Goal: Task Accomplishment & Management: Manage account settings

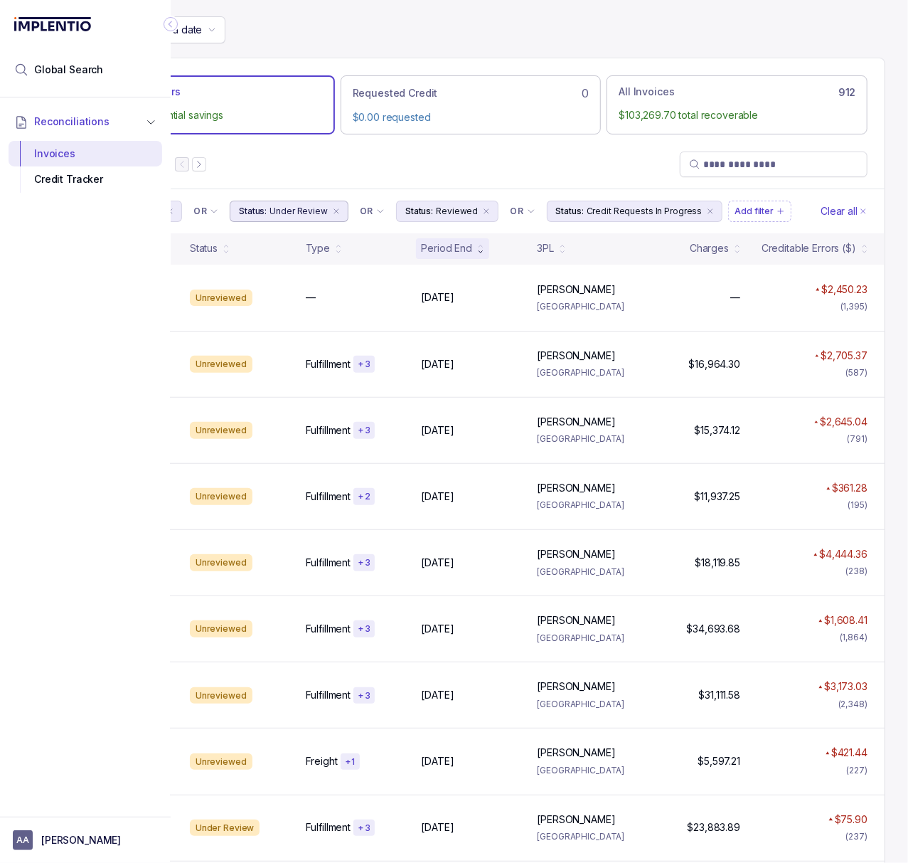
scroll to position [1, 0]
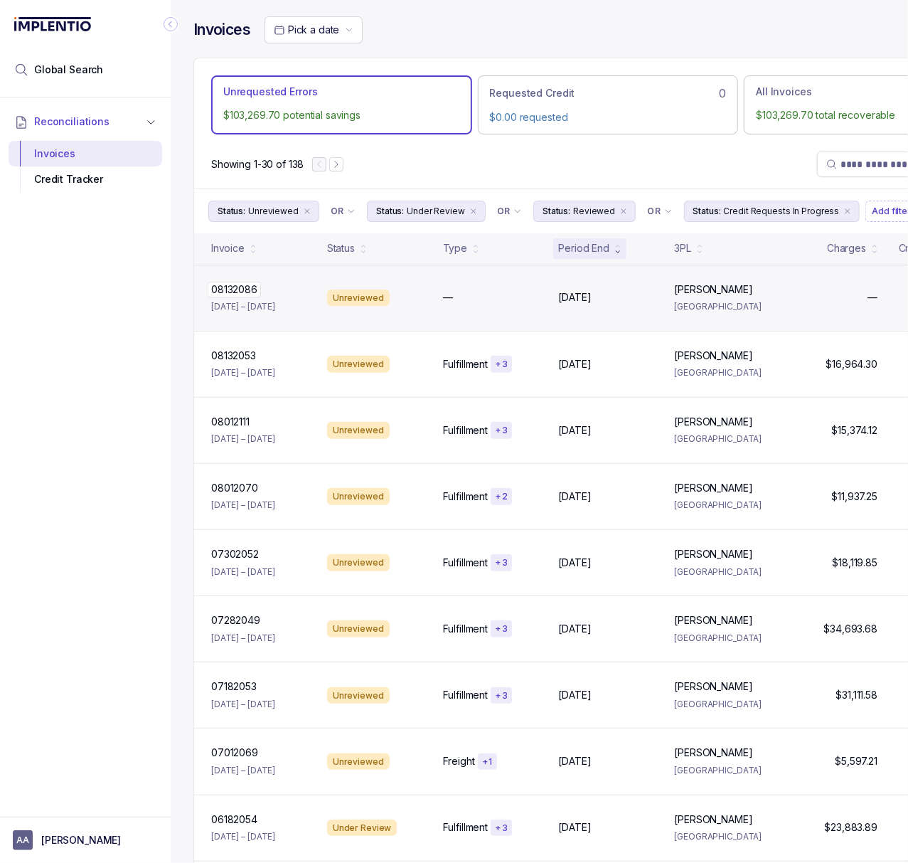
click at [233, 290] on p "08132086" at bounding box center [234, 290] width 53 height 16
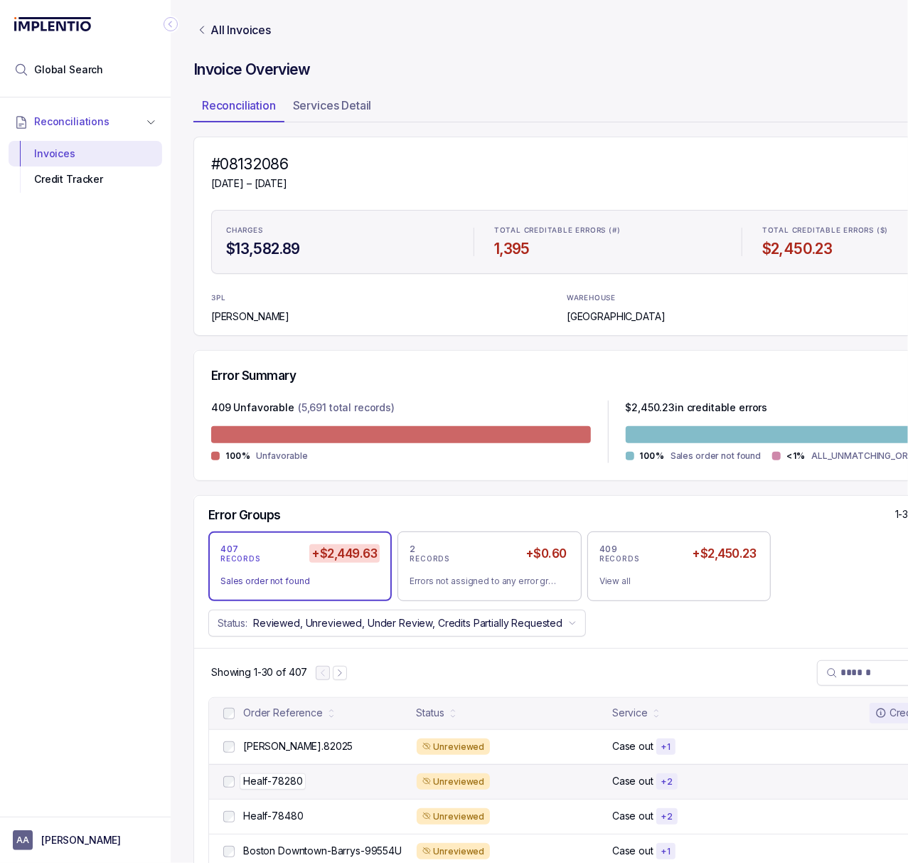
click at [273, 778] on p "Healf-78280" at bounding box center [273, 781] width 66 height 16
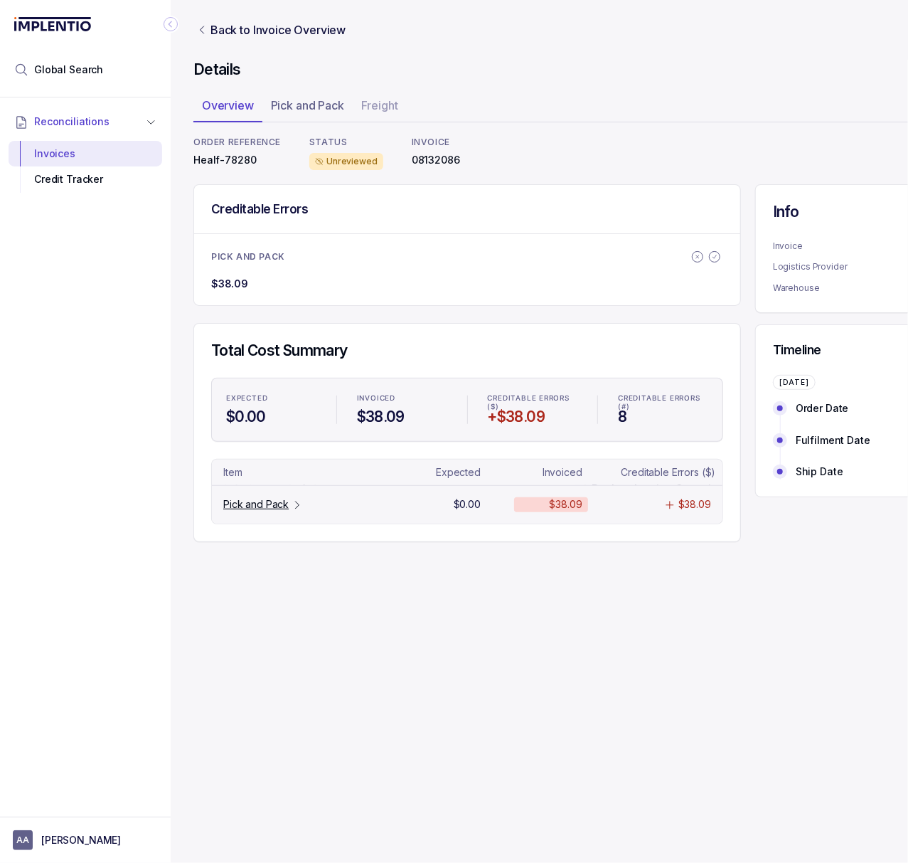
click at [265, 502] on p "Pick and Pack" at bounding box center [255, 504] width 65 height 14
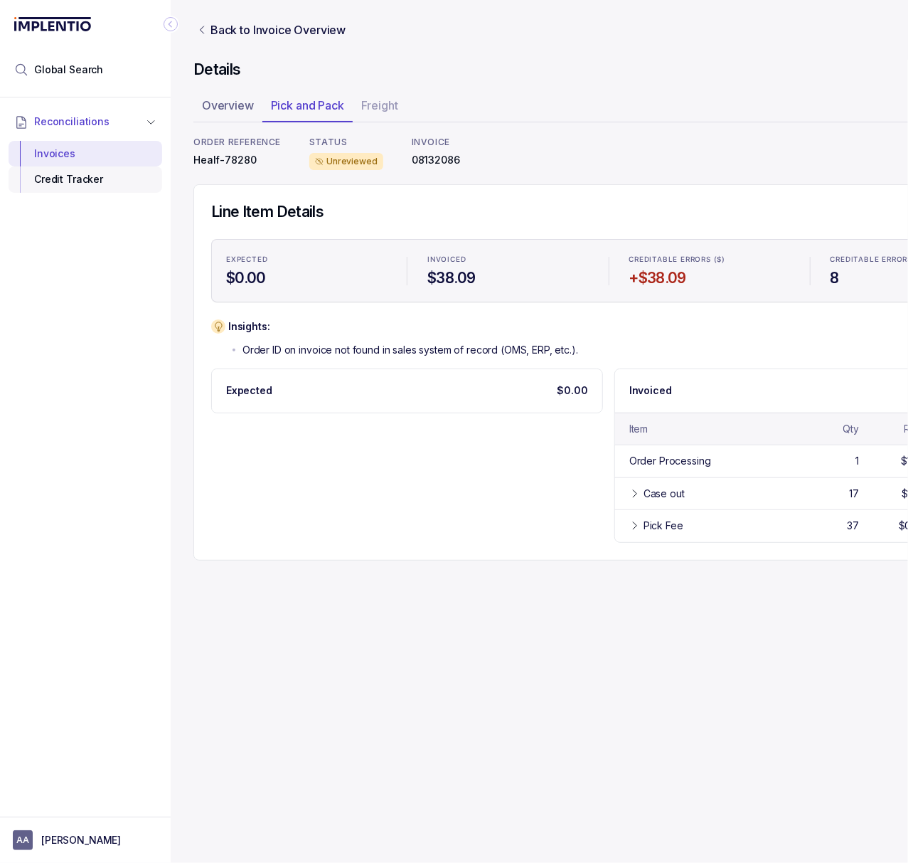
click at [83, 180] on div "Credit Tracker" at bounding box center [85, 179] width 131 height 26
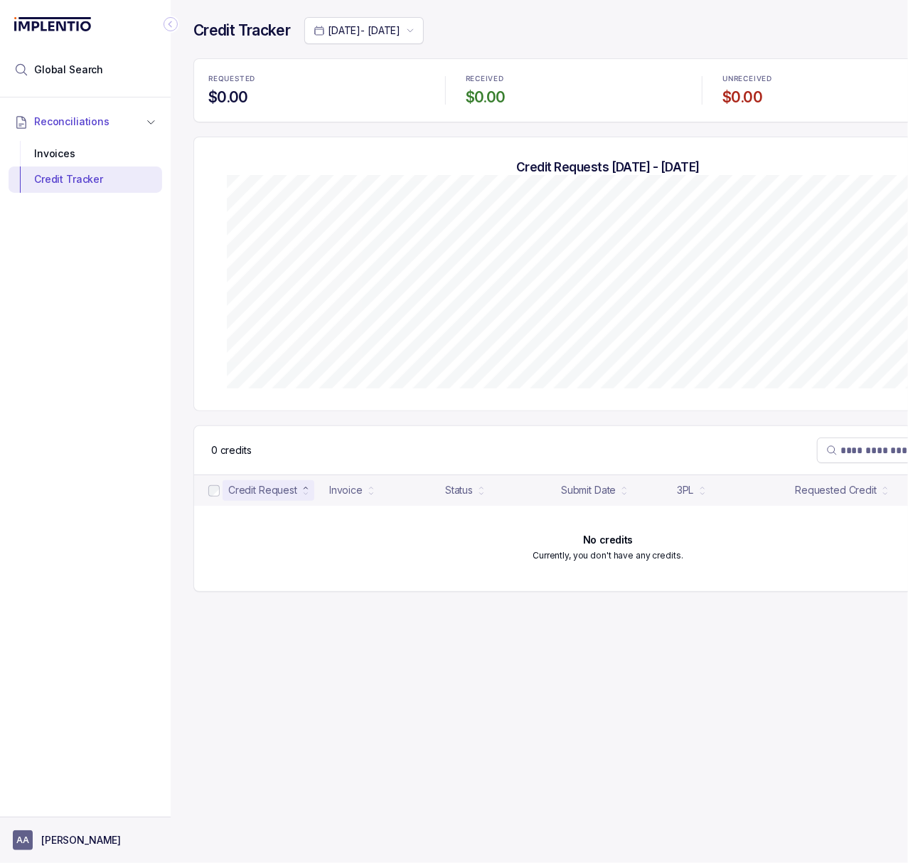
click at [53, 832] on button "AA [PERSON_NAME]" at bounding box center [85, 840] width 145 height 20
click at [67, 804] on p "Logout" at bounding box center [94, 809] width 118 height 14
